Goal: Find specific page/section: Find specific page/section

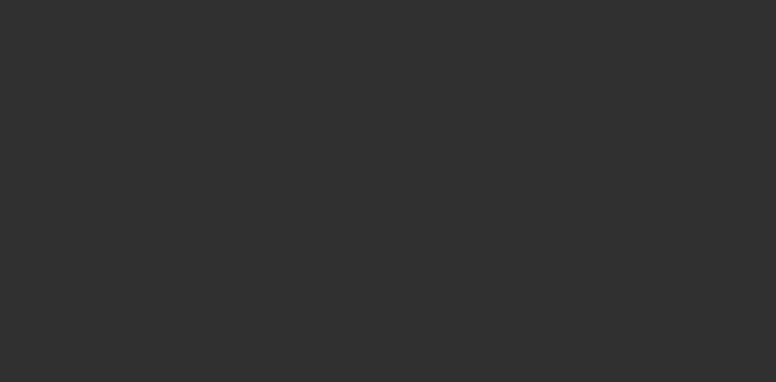
select select "10"
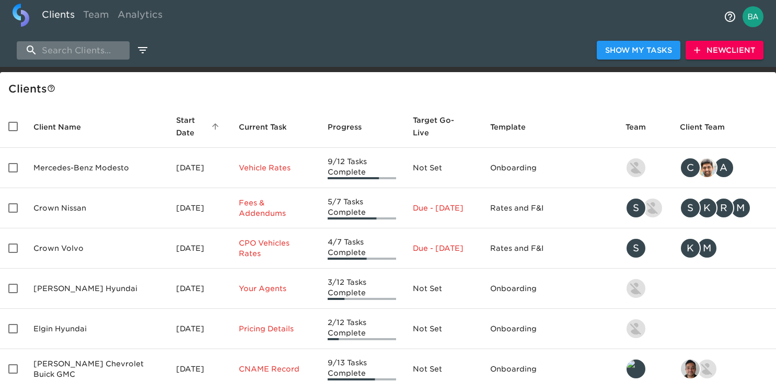
click at [92, 52] on input "search" at bounding box center [73, 50] width 113 height 18
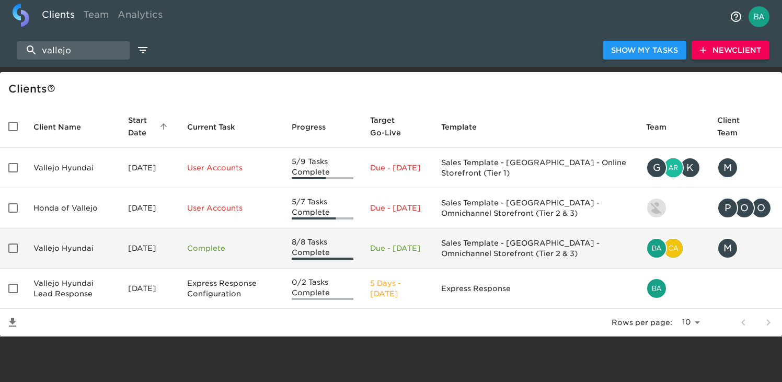
type input "vallejo"
click at [91, 248] on td "Vallejo Hyundai" at bounding box center [72, 248] width 95 height 40
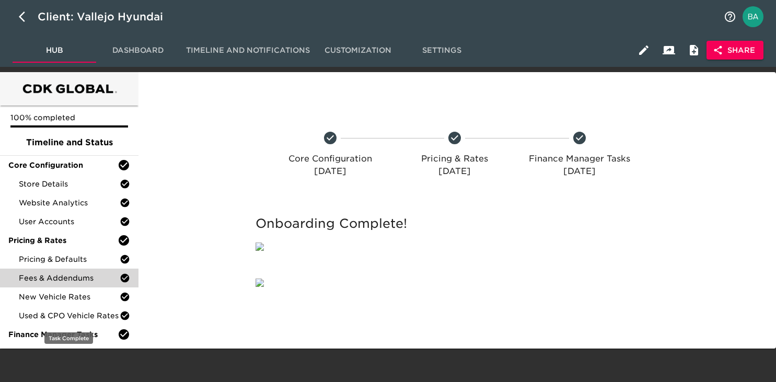
scroll to position [87, 0]
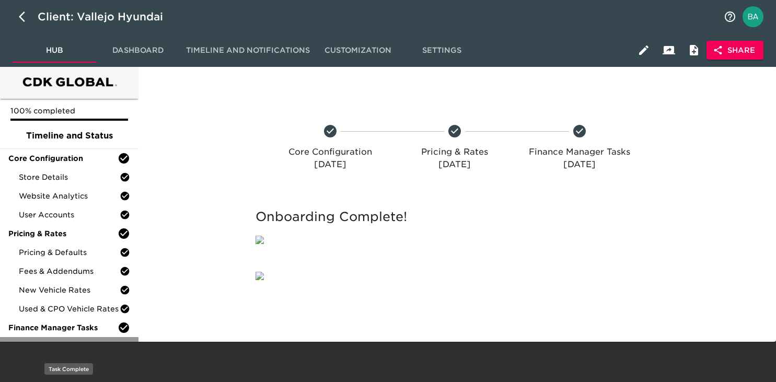
click at [73, 341] on span "Finance Product Menu" at bounding box center [69, 346] width 101 height 10
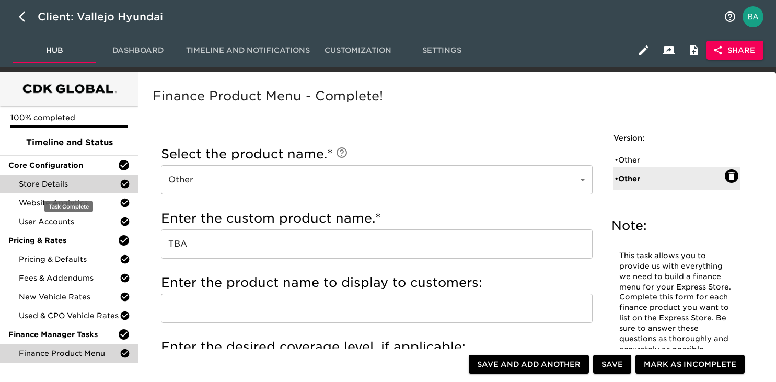
click at [51, 175] on div "Store Details" at bounding box center [69, 184] width 138 height 19
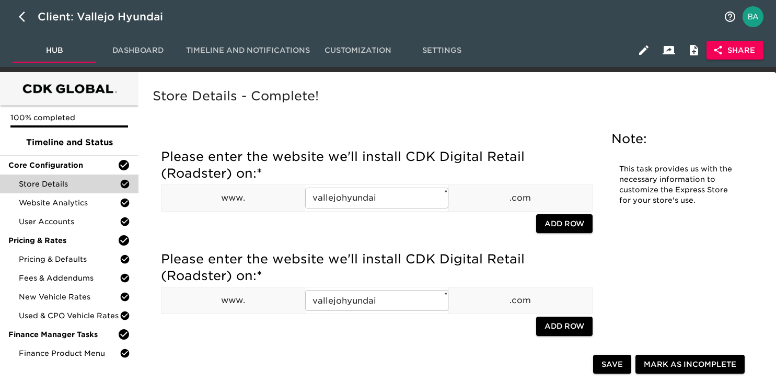
scroll to position [25, 0]
